Goal: Information Seeking & Learning: Understand process/instructions

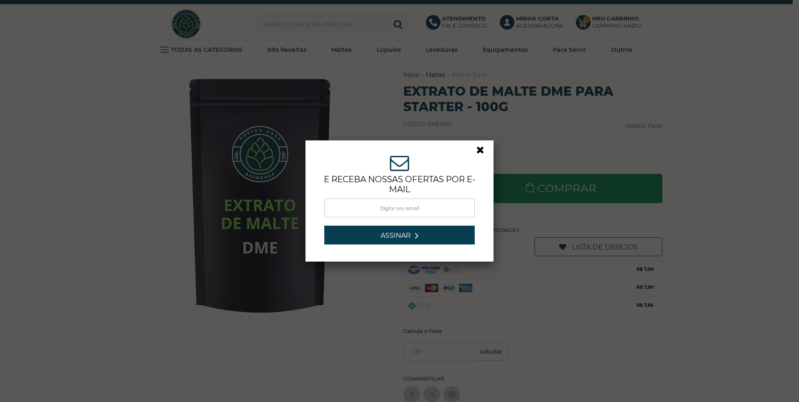
drag, startPoint x: 476, startPoint y: 151, endPoint x: 486, endPoint y: 142, distance: 13.9
click at [476, 151] on link at bounding box center [483, 152] width 15 height 15
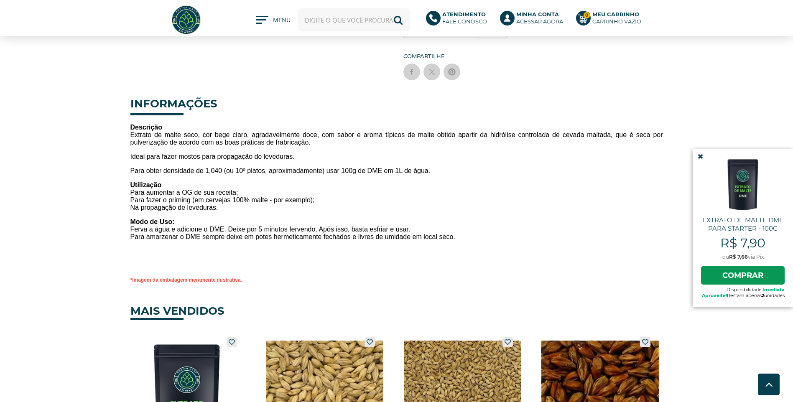
scroll to position [251, 0]
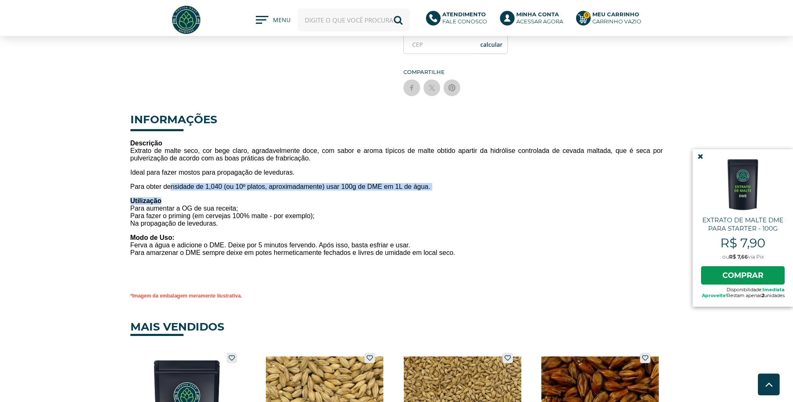
drag, startPoint x: 183, startPoint y: 186, endPoint x: 319, endPoint y: 200, distance: 136.1
click at [319, 200] on div "Descrição Extrato de malte seco, cor bege claro, agradavelmente doce, com sabor…" at bounding box center [396, 201] width 532 height 195
drag, startPoint x: 319, startPoint y: 200, endPoint x: 294, endPoint y: 208, distance: 25.9
click at [294, 208] on p "Utilização Para aumentar a OG de sua receita; Para fazer o priming (em cervejas…" at bounding box center [396, 212] width 532 height 30
drag, startPoint x: 206, startPoint y: 188, endPoint x: 462, endPoint y: 189, distance: 256.1
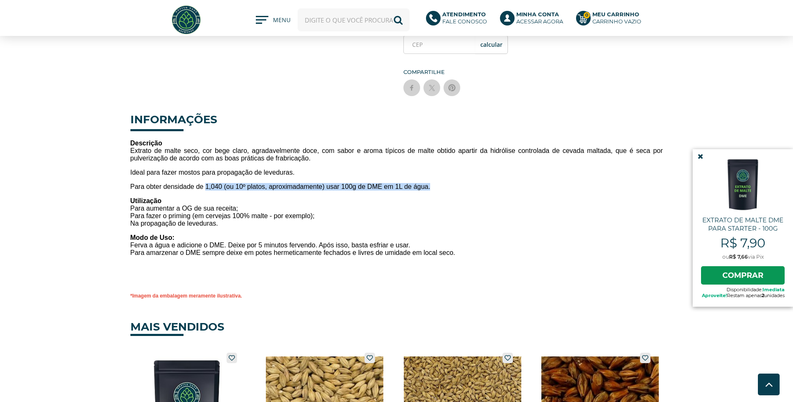
click at [462, 189] on p "Para obter densidade de 1,040 (ou 10º platos, aproximadamente) usar 100g de DME…" at bounding box center [396, 187] width 532 height 8
drag, startPoint x: 462, startPoint y: 189, endPoint x: 279, endPoint y: 200, distance: 182.5
click at [279, 200] on p "Utilização Para aumentar a OG de sua receita; Para fazer o priming (em cervejas…" at bounding box center [396, 212] width 532 height 30
drag, startPoint x: 365, startPoint y: 194, endPoint x: 412, endPoint y: 193, distance: 46.4
click at [412, 193] on div "Descrição Extrato de malte seco, cor bege claro, agradavelmente doce, com sabor…" at bounding box center [396, 201] width 532 height 195
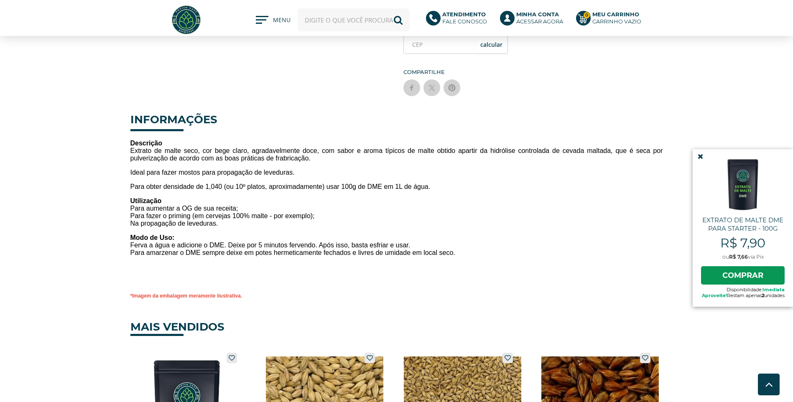
click at [368, 193] on div "Descrição Extrato de malte seco, cor bege claro, agradavelmente doce, com sabor…" at bounding box center [396, 201] width 532 height 195
drag, startPoint x: 348, startPoint y: 187, endPoint x: 443, endPoint y: 187, distance: 94.8
click at [443, 187] on p "Para obter densidade de 1,040 (ou 10º platos, aproximadamente) usar 100g de DME…" at bounding box center [396, 187] width 532 height 8
drag, startPoint x: 443, startPoint y: 187, endPoint x: 292, endPoint y: 166, distance: 153.1
click at [278, 176] on span "Ideal para fazer mostos para propagação de leveduras." at bounding box center [212, 172] width 164 height 7
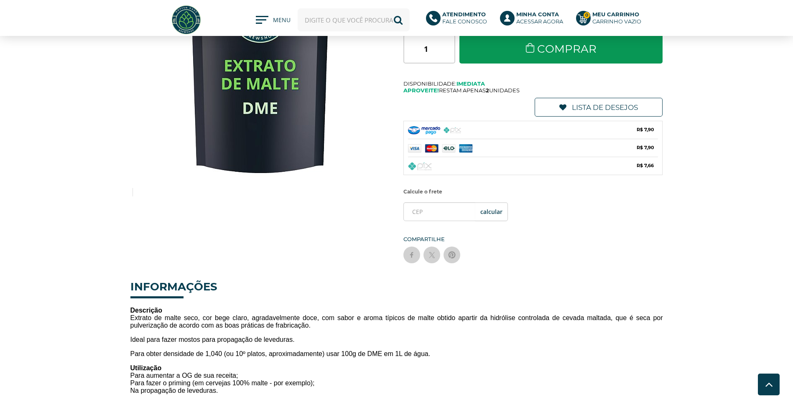
scroll to position [0, 0]
